Goal: Answer question/provide support

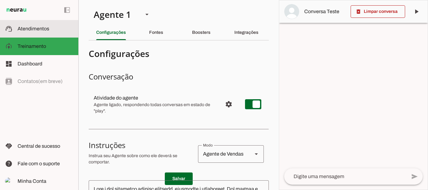
click at [40, 23] on md-item "support_agent Atendimentos Atendimentos" at bounding box center [39, 29] width 78 height 18
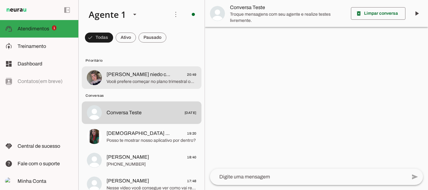
click at [140, 80] on span "Você prefere começar no plano trimestral ou no plano mensal?" at bounding box center [152, 82] width 90 height 6
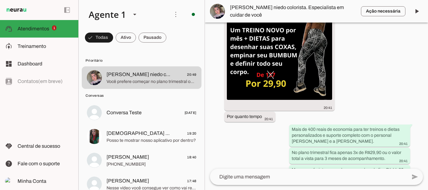
scroll to position [802, 0]
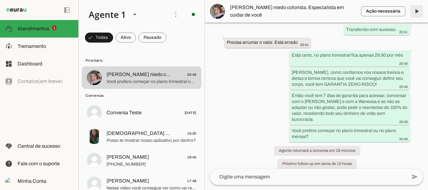
click at [418, 12] on span at bounding box center [417, 11] width 15 height 15
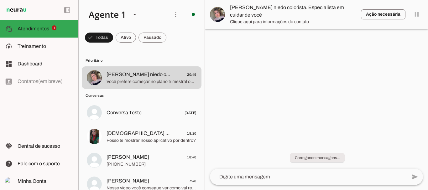
scroll to position [0, 0]
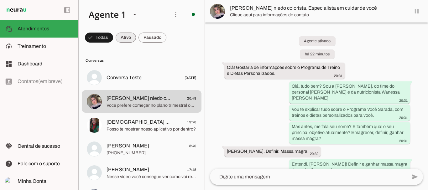
click at [113, 37] on span at bounding box center [99, 37] width 28 height 15
click at [108, 40] on span at bounding box center [96, 37] width 23 height 15
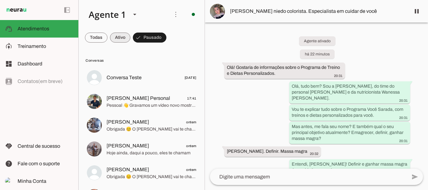
click at [108, 35] on span at bounding box center [96, 37] width 23 height 15
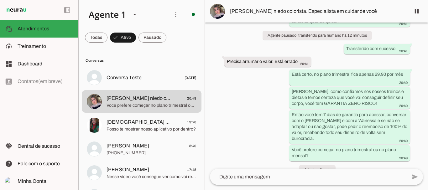
scroll to position [802, 0]
